Goal: Task Accomplishment & Management: Use online tool/utility

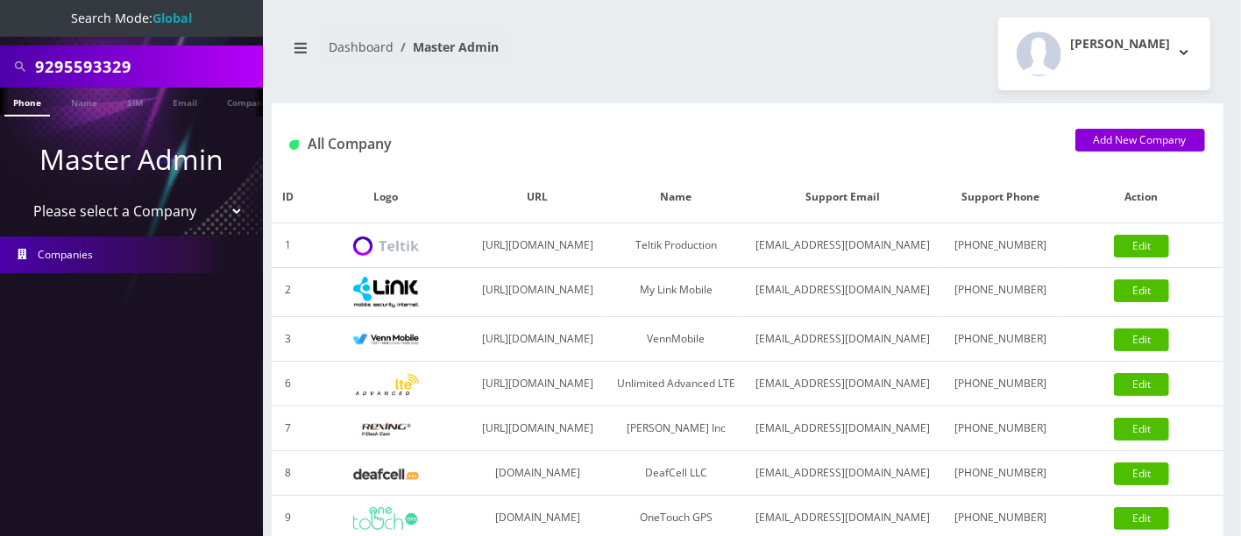
drag, startPoint x: 177, startPoint y: 71, endPoint x: 0, endPoint y: 1, distance: 190.4
click at [0, 47] on div "9295593329" at bounding box center [131, 67] width 263 height 42
type input "9292850052"
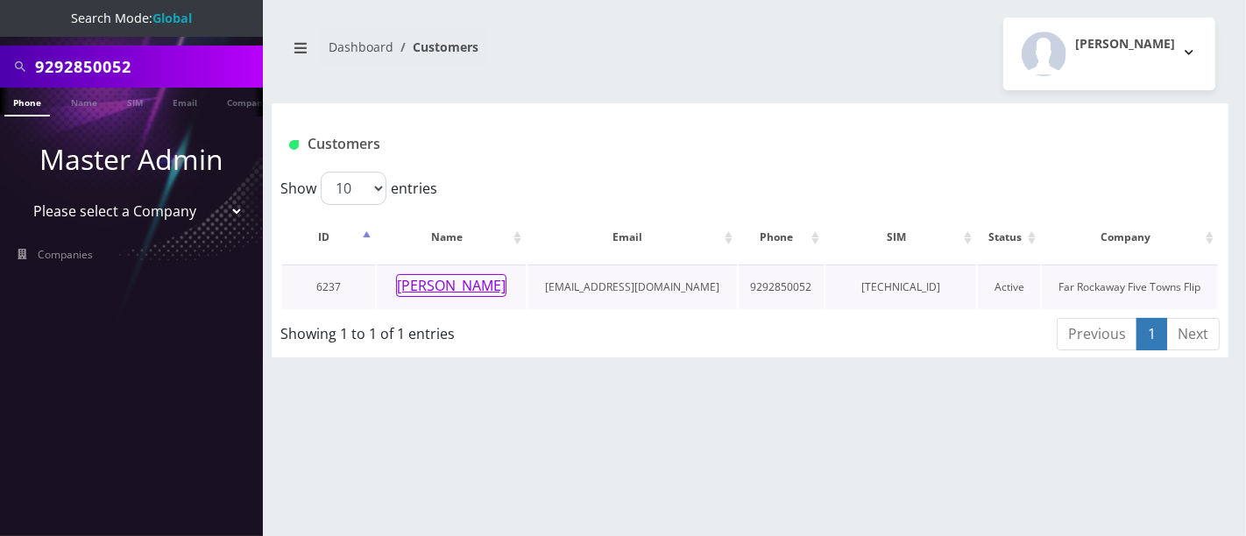
click at [461, 287] on button "[PERSON_NAME]" at bounding box center [451, 285] width 110 height 23
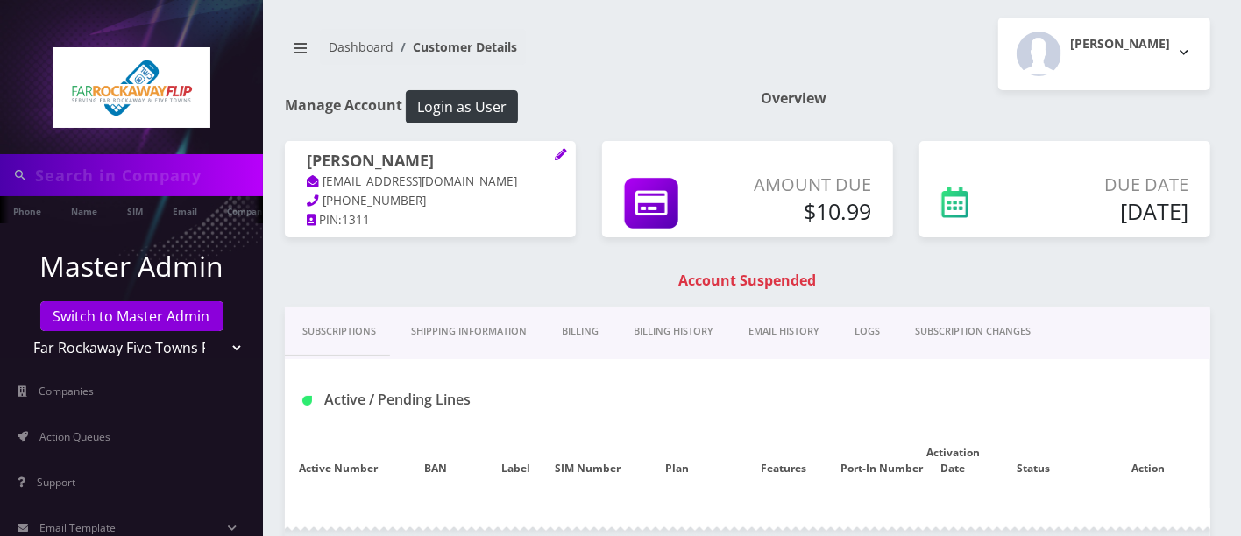
type input "9292850052"
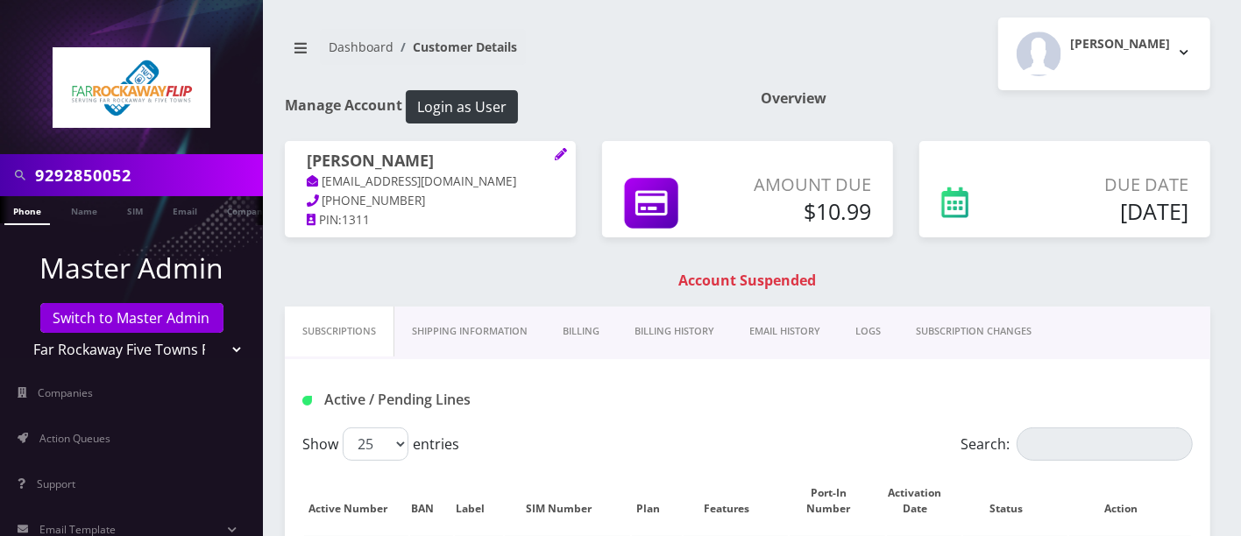
click at [591, 329] on link "Billing" at bounding box center [581, 332] width 72 height 50
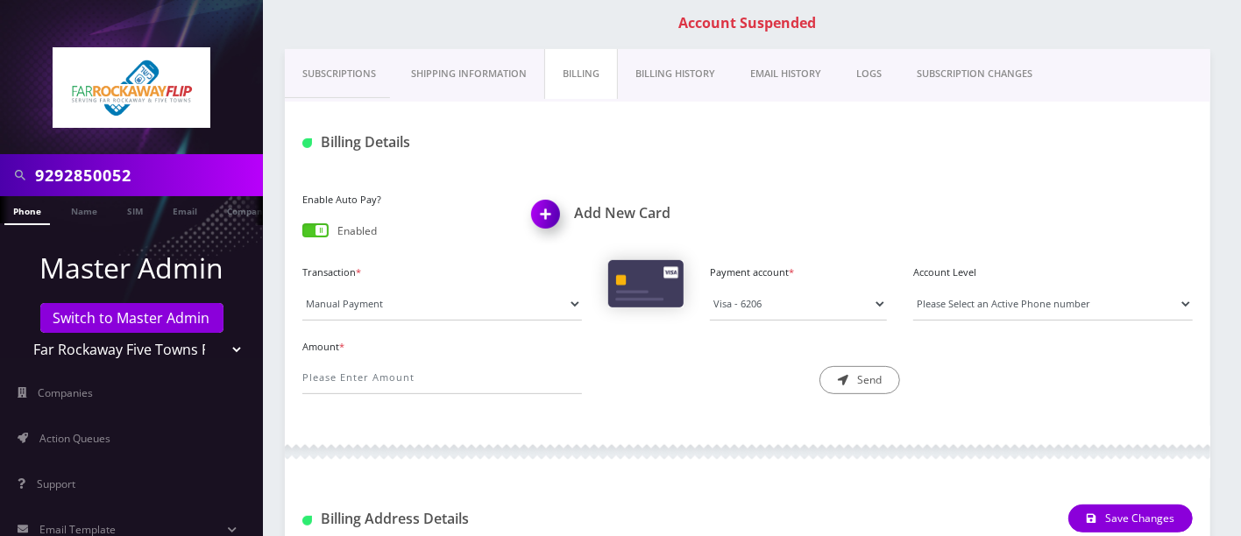
scroll to position [292, 0]
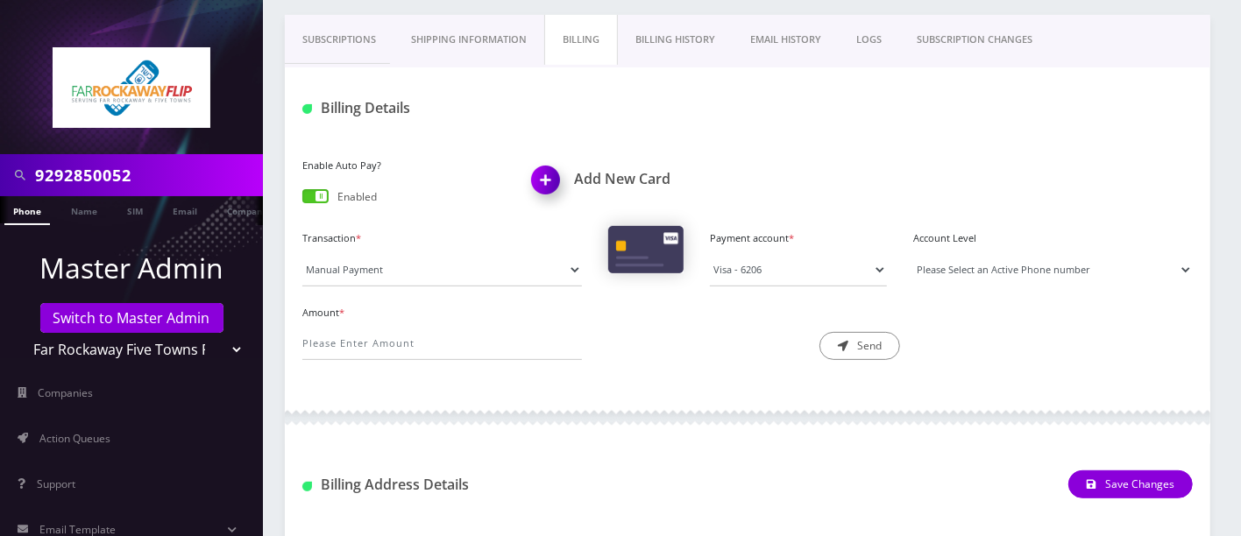
drag, startPoint x: 1084, startPoint y: 269, endPoint x: 1075, endPoint y: 272, distance: 9.1
click at [1084, 269] on select "Please Select an Active Phone number [PHONE_NUMBER]" at bounding box center [1053, 269] width 280 height 33
select select "93615"
click at [913, 253] on select "Please Select an Active Phone number [PHONE_NUMBER]" at bounding box center [1053, 269] width 280 height 33
click at [380, 344] on input "Amount *" at bounding box center [442, 343] width 280 height 33
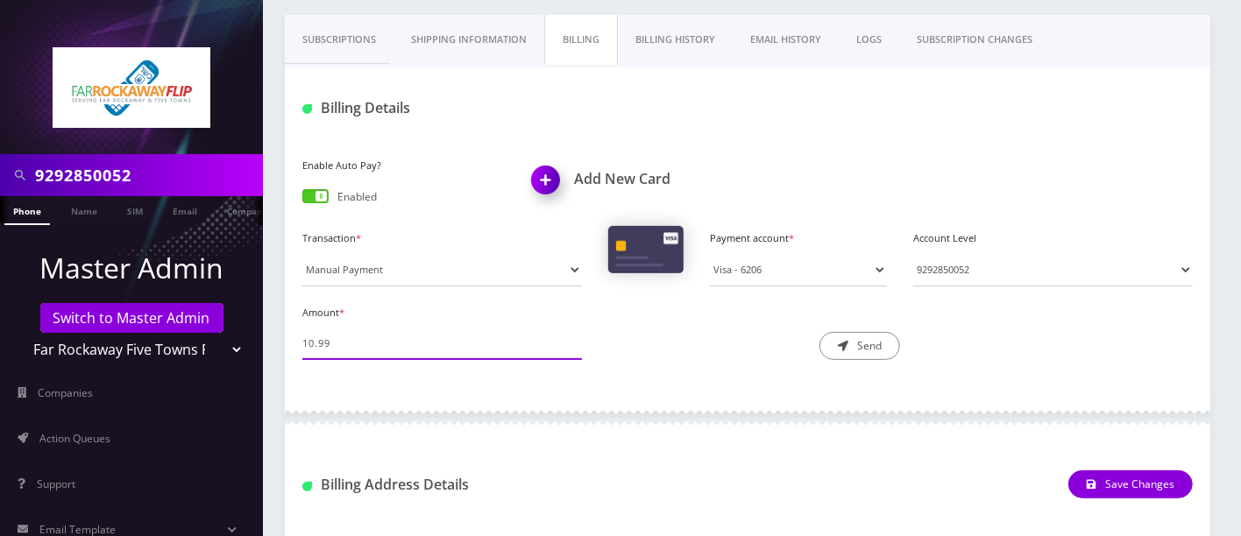
type input "10.99"
click at [654, 333] on div "Description * Send" at bounding box center [748, 331] width 306 height 60
click at [875, 345] on button "Send" at bounding box center [859, 346] width 81 height 28
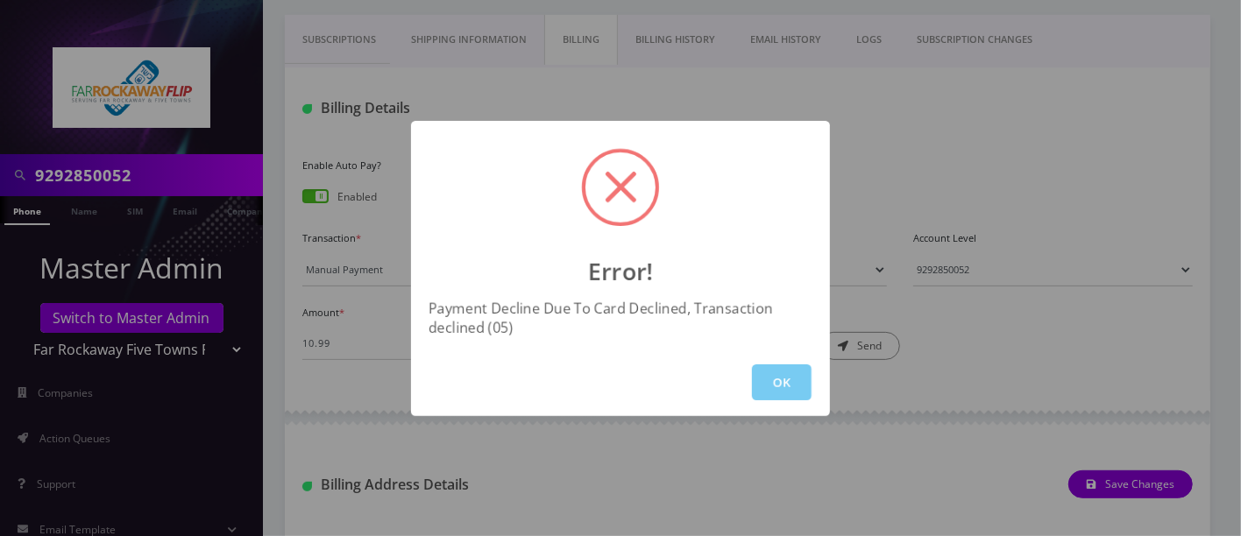
click at [773, 382] on button "OK" at bounding box center [782, 383] width 60 height 36
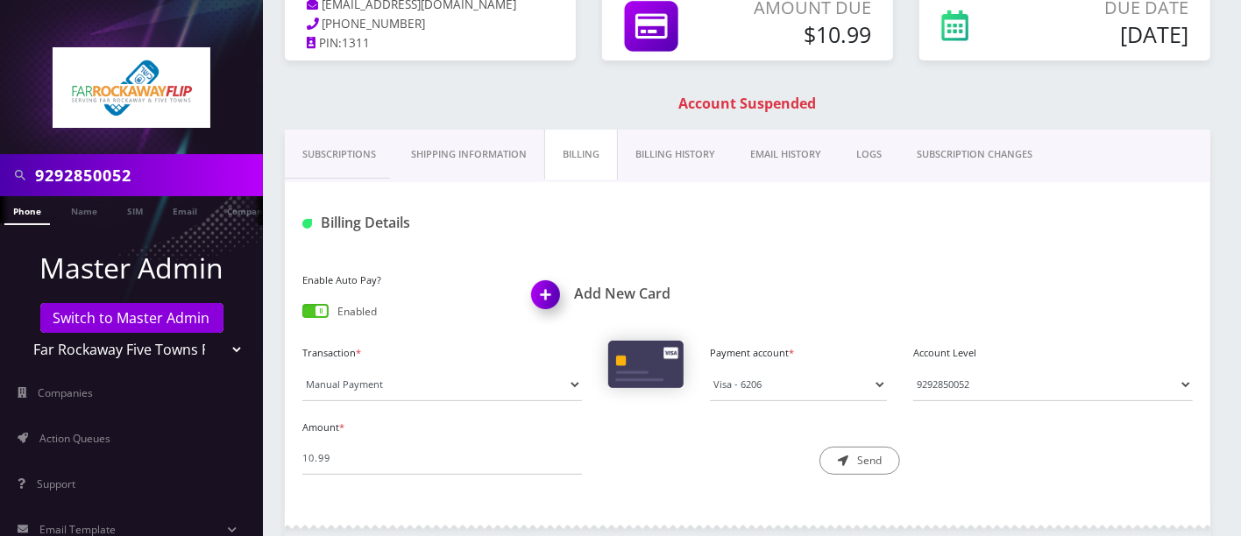
scroll to position [174, 0]
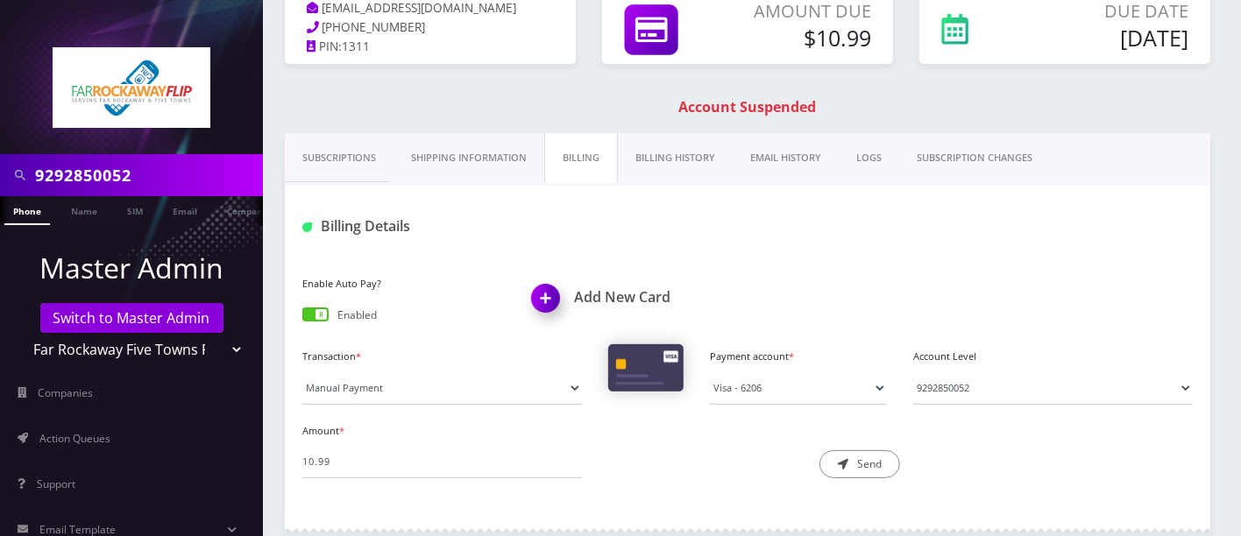
click at [665, 142] on link "Billing History" at bounding box center [675, 158] width 115 height 50
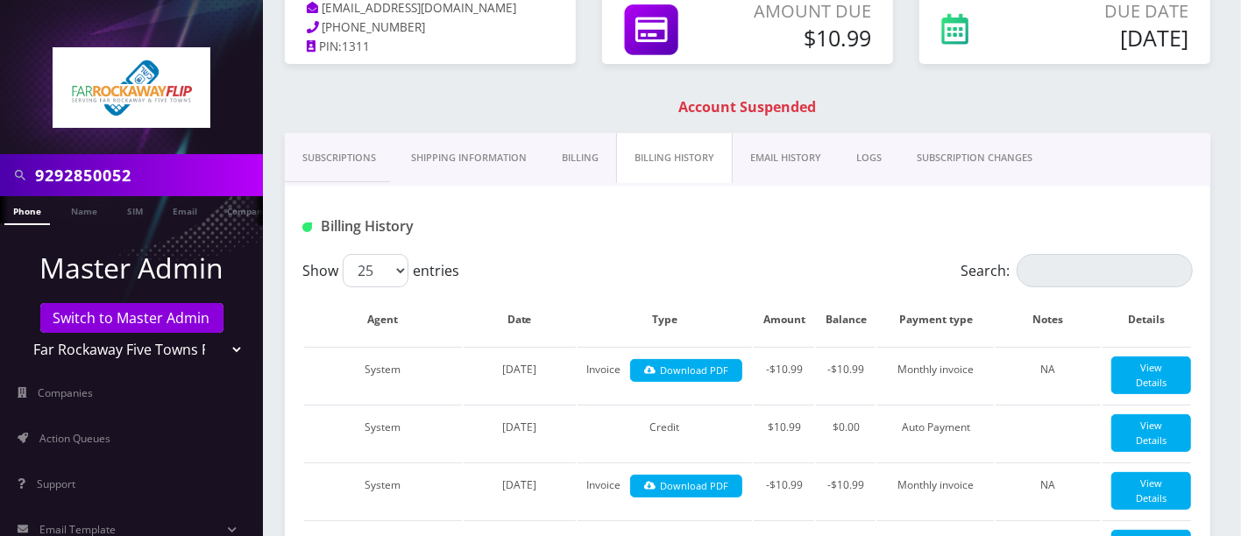
click at [341, 159] on link "Subscriptions" at bounding box center [339, 158] width 109 height 50
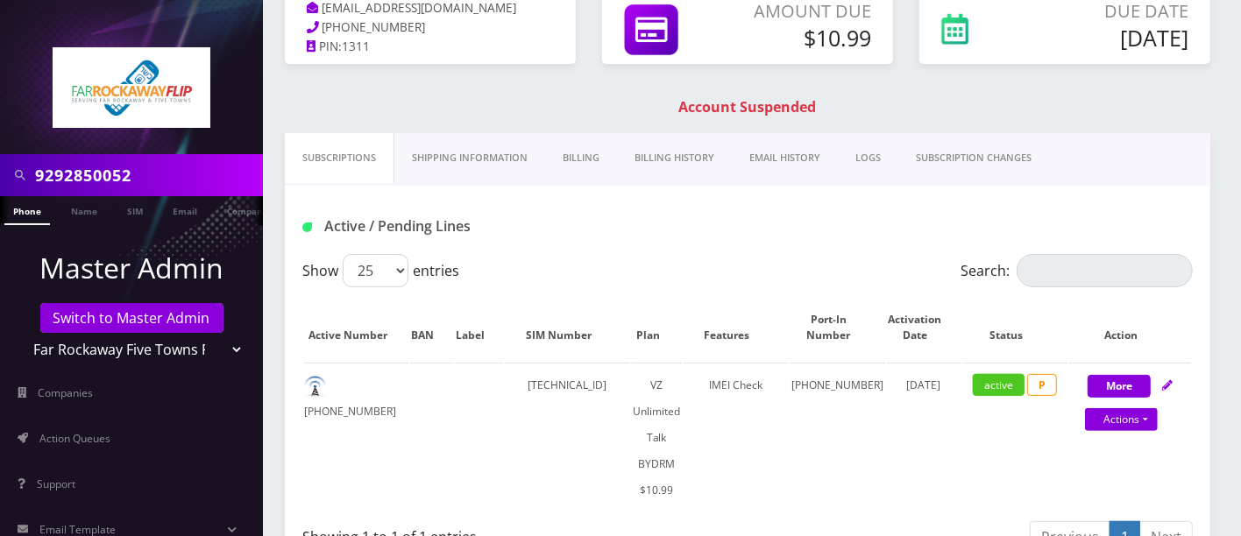
click at [599, 157] on link "Billing" at bounding box center [581, 158] width 72 height 50
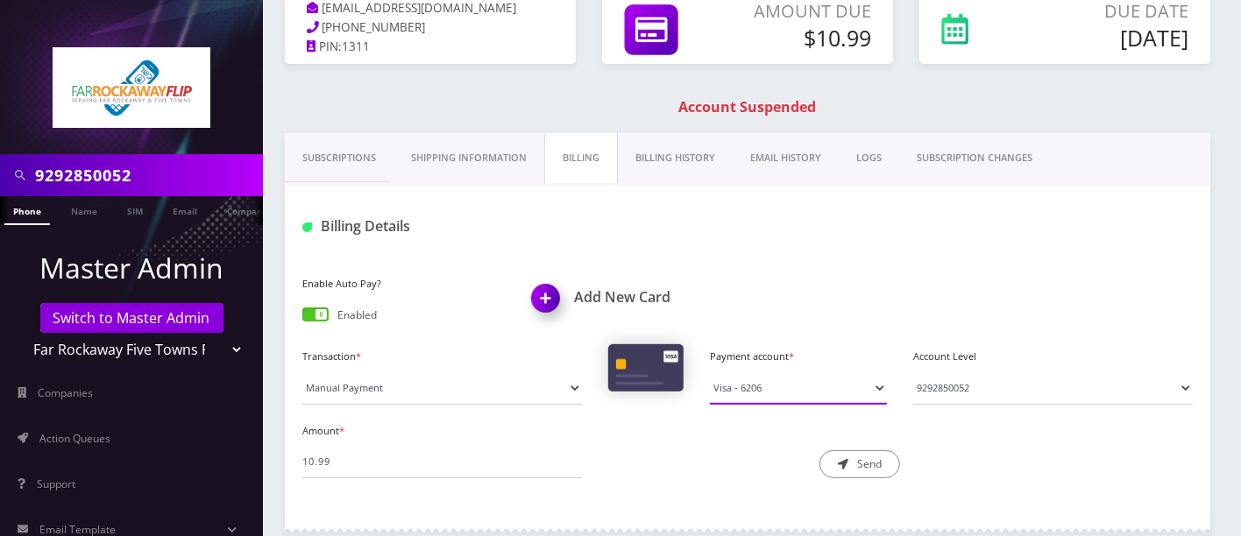
click at [883, 381] on select "Visa - 6206" at bounding box center [798, 388] width 177 height 33
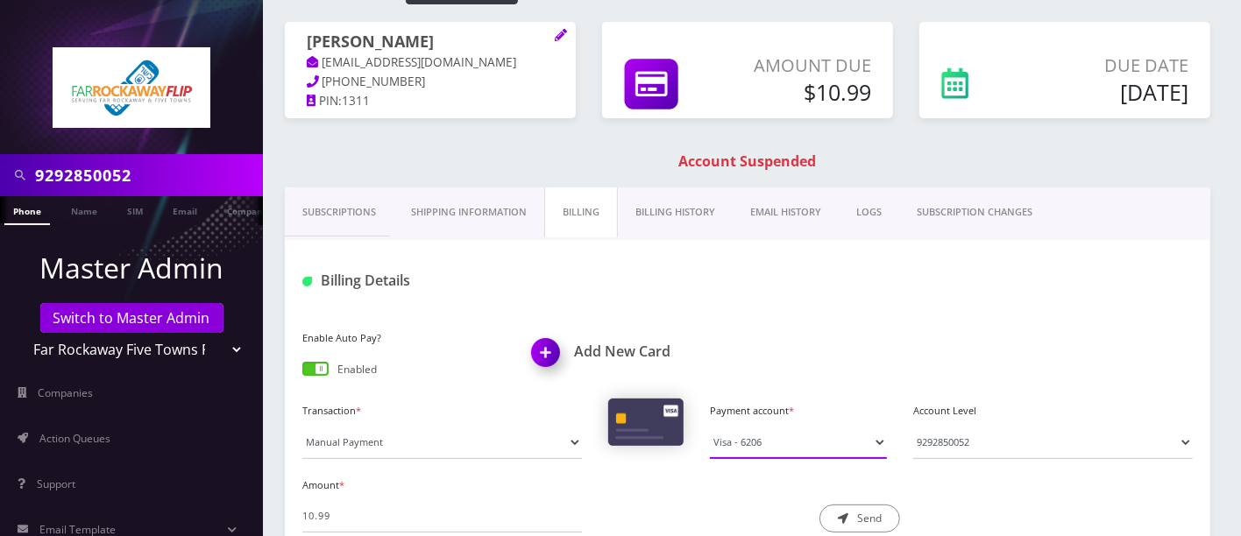
scroll to position [117, 0]
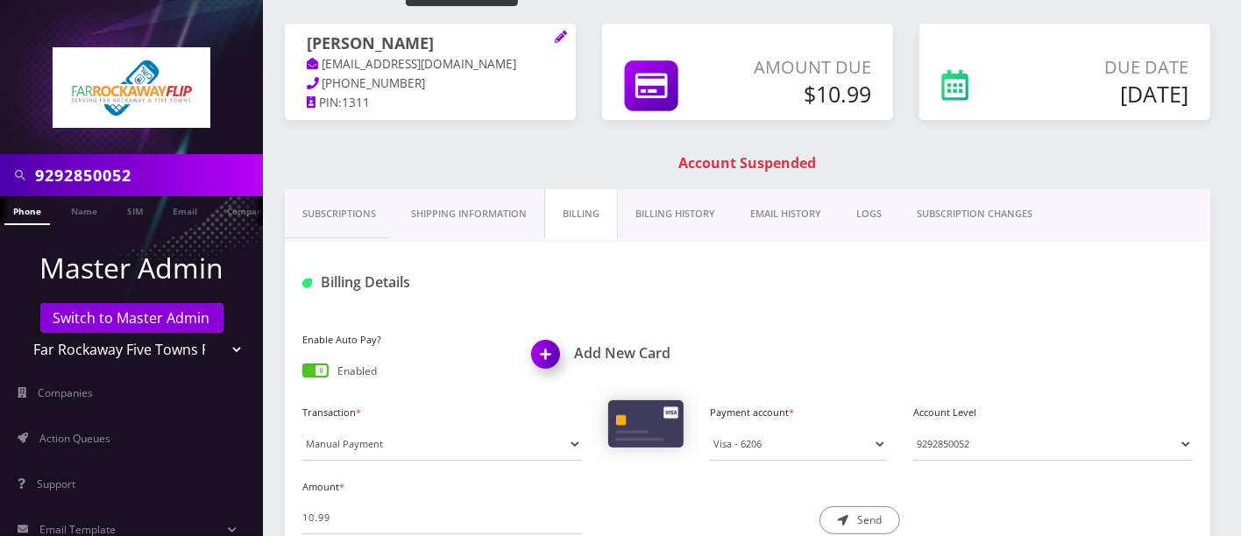
click at [655, 272] on div at bounding box center [900, 282] width 611 height 29
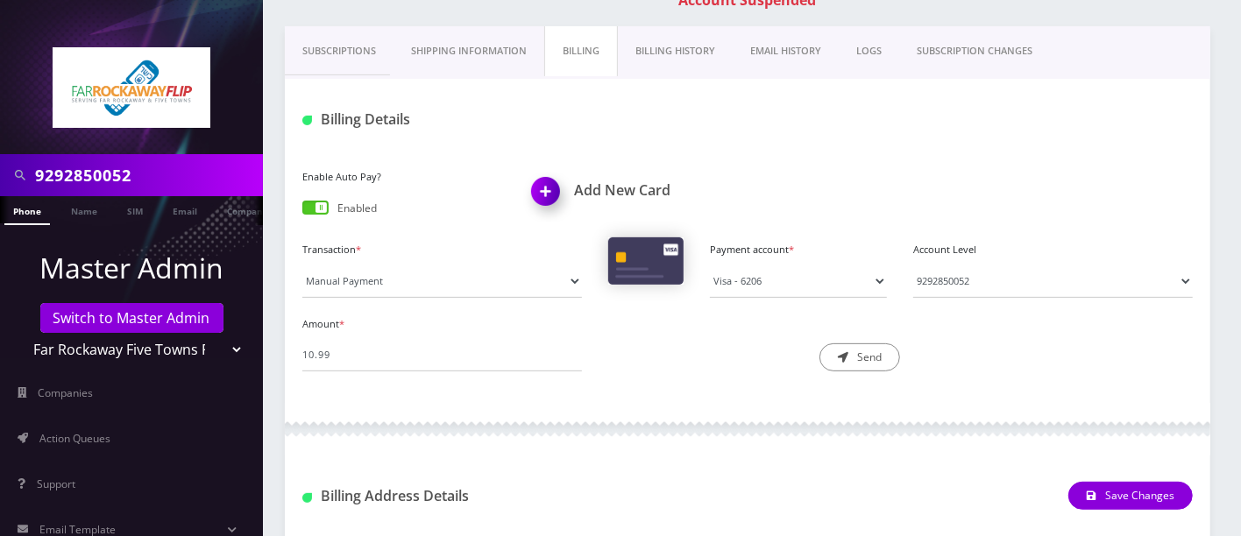
scroll to position [277, 0]
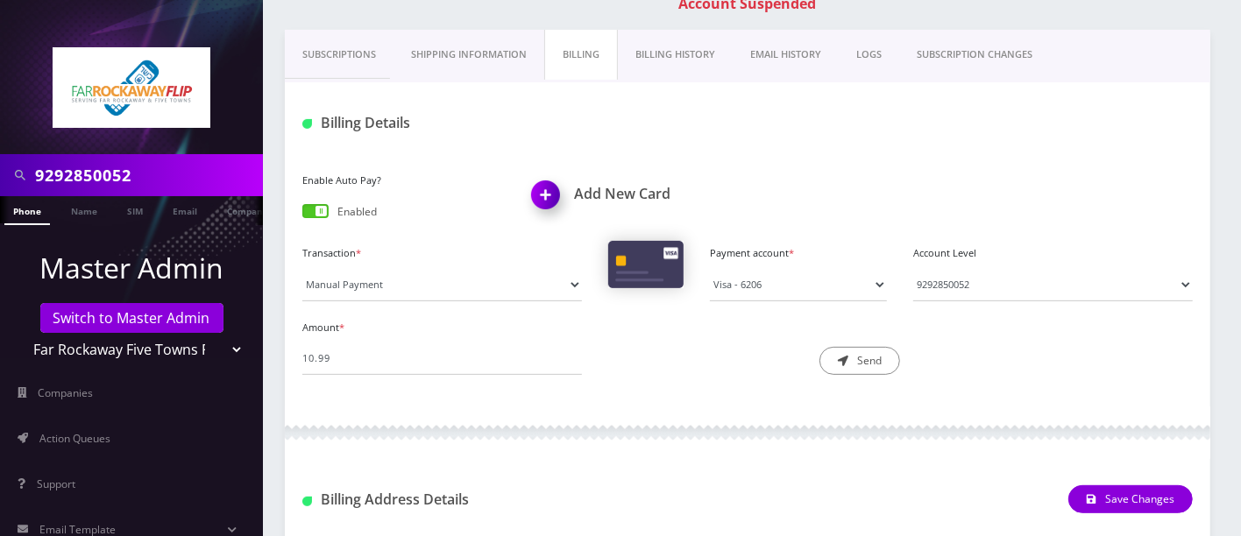
click at [968, 264] on div "Account Level Please Select an Active Phone number [PHONE_NUMBER] Please select…" at bounding box center [1053, 271] width 306 height 60
click at [966, 276] on select "Please Select an Active Phone number [PHONE_NUMBER]" at bounding box center [1053, 284] width 280 height 33
select select "93615"
click at [913, 268] on select "Please Select an Active Phone number [PHONE_NUMBER]" at bounding box center [1053, 284] width 280 height 33
click at [414, 351] on input "10.99" at bounding box center [442, 358] width 280 height 33
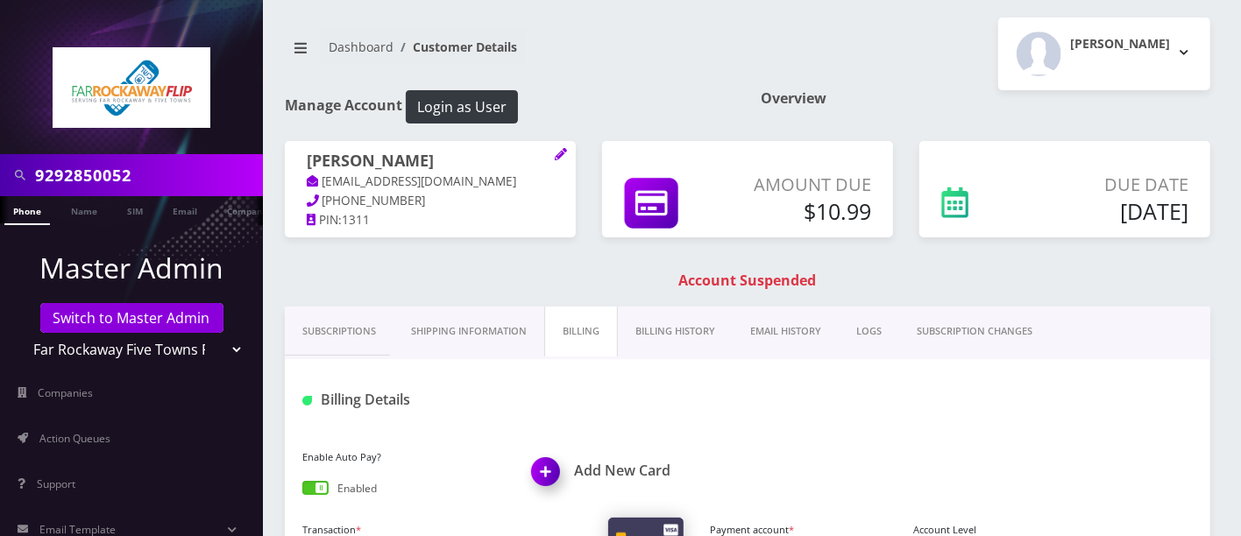
scroll to position [470, 0]
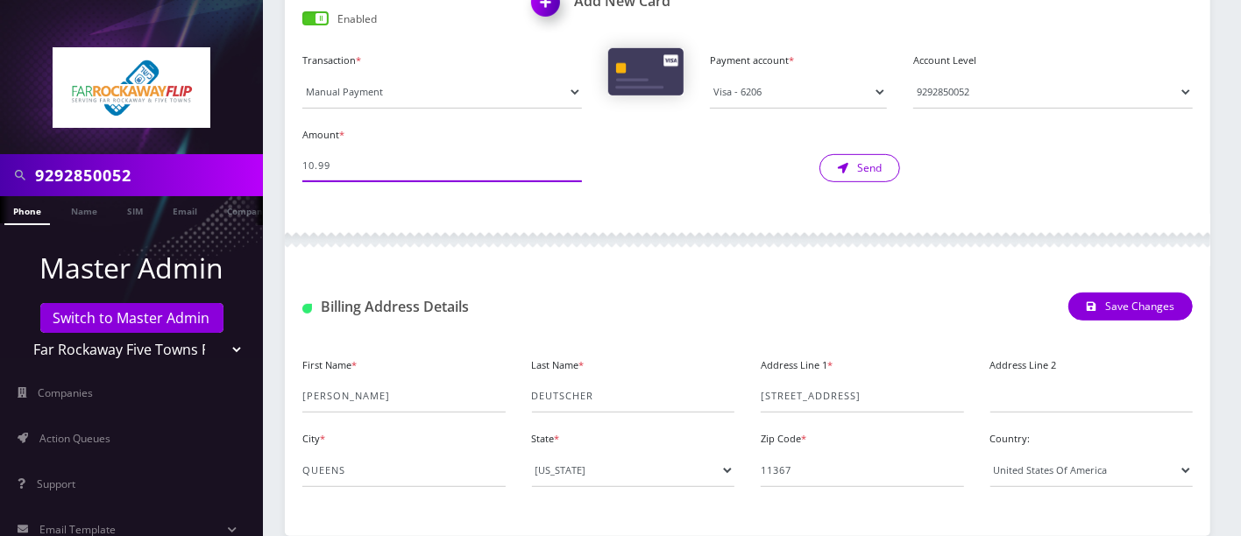
type input "10.99"
click at [849, 156] on button "Send" at bounding box center [859, 168] width 81 height 28
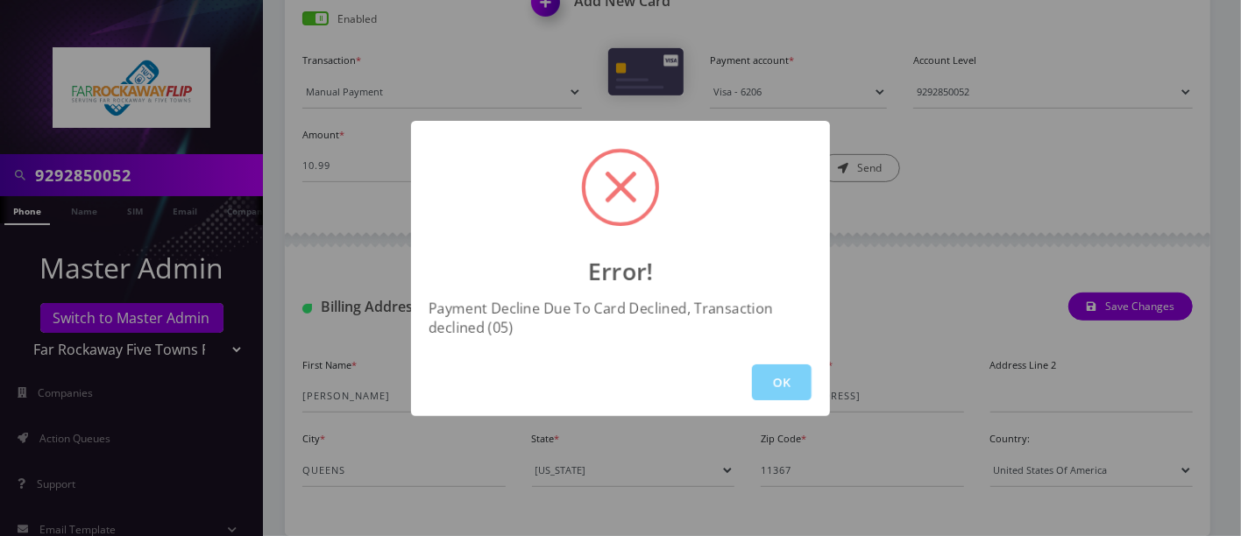
drag, startPoint x: 776, startPoint y: 377, endPoint x: 734, endPoint y: 375, distance: 41.2
click at [776, 377] on button "OK" at bounding box center [782, 383] width 60 height 36
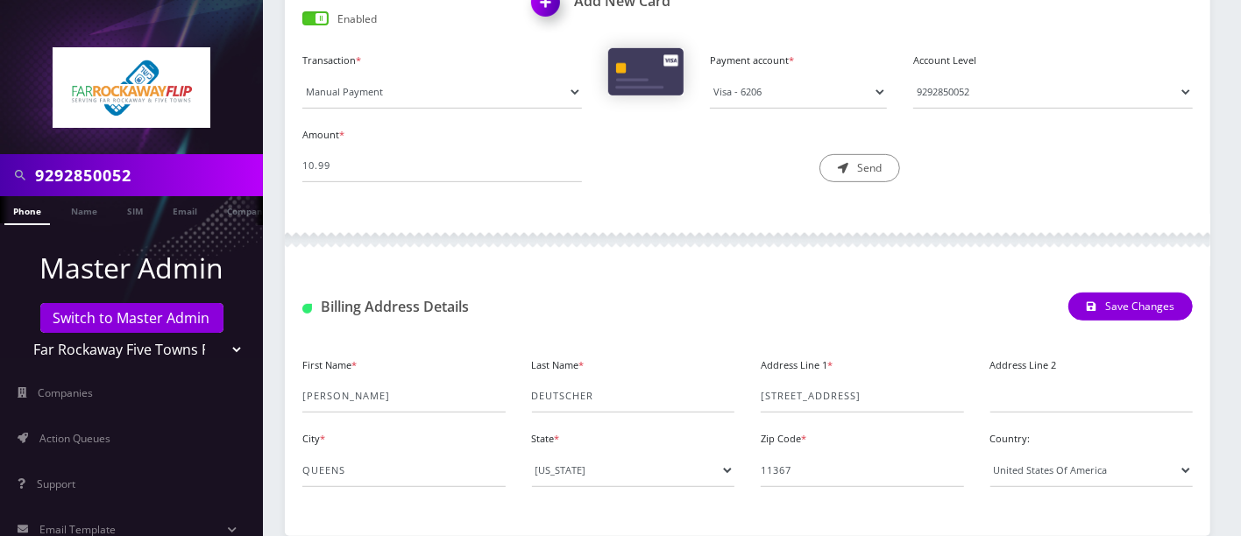
scroll to position [0, 0]
